Goal: Find specific page/section: Find specific page/section

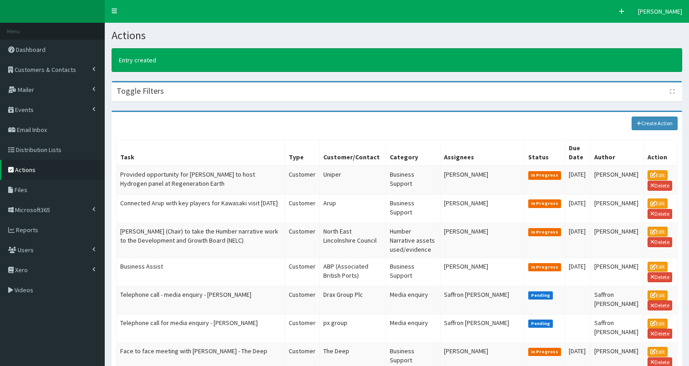
click at [30, 111] on span "Events" at bounding box center [24, 110] width 19 height 8
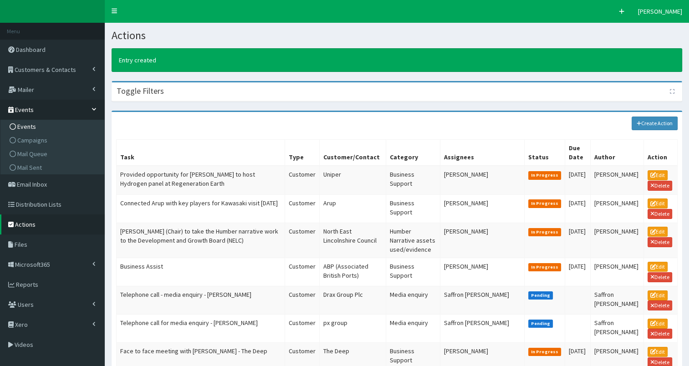
click at [28, 128] on span "Events" at bounding box center [26, 126] width 19 height 8
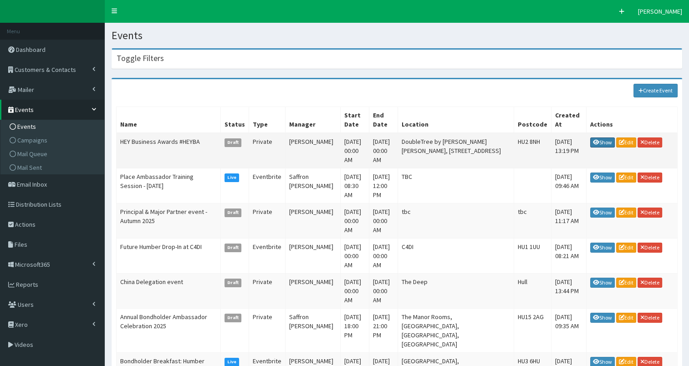
click at [604, 138] on link "Show" at bounding box center [602, 143] width 25 height 10
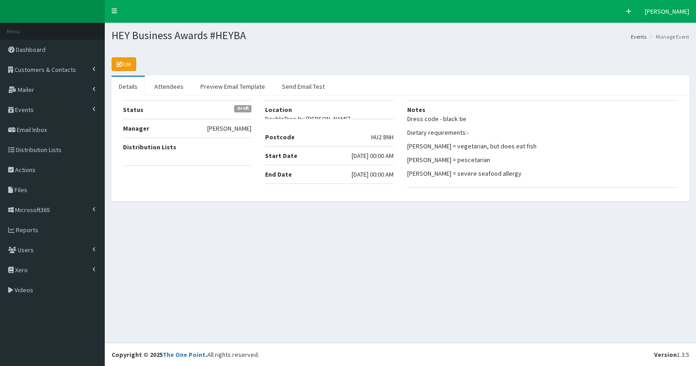
select select "50"
click at [160, 87] on link "Attendees" at bounding box center [169, 86] width 44 height 19
